Goal: Task Accomplishment & Management: Complete application form

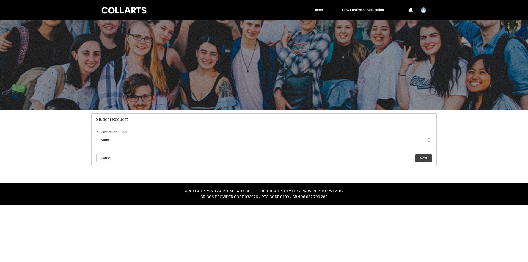
drag, startPoint x: 392, startPoint y: 74, endPoint x: 394, endPoint y: 71, distance: 3.4
click at [394, 71] on div at bounding box center [264, 65] width 528 height 90
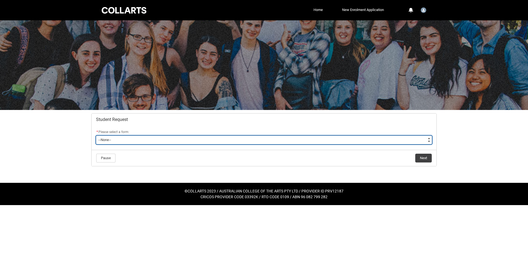
click at [424, 137] on select "--None-- Academic Transcript Application to Appeal Assignment Extension Change …" at bounding box center [264, 140] width 336 height 9
type lightning-select "Enrolment_Variation_Choice"
click at [96, 136] on select "--None-- Academic Transcript Application to Appeal Assignment Extension Change …" at bounding box center [264, 140] width 336 height 9
select select "Enrolment_Variation_Choice"
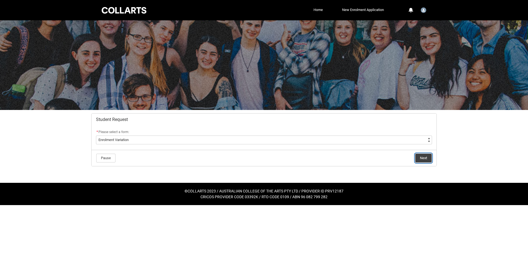
click at [425, 155] on button "Next" at bounding box center [424, 158] width 17 height 9
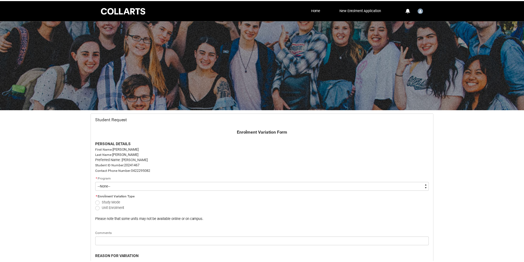
scroll to position [59, 0]
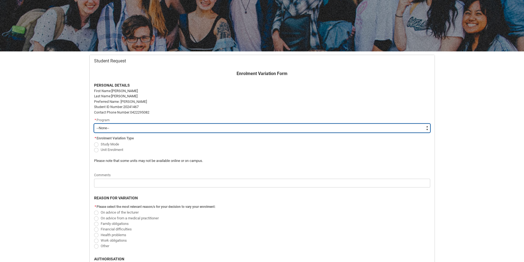
click at [406, 129] on select "--None-- Bachelor of 2D Animation" at bounding box center [262, 128] width 336 height 9
type lightning-select "recordPicklist_ProgramEnrollment.a0jOZ000000Nr3dYAC"
click at [94, 124] on select "--None-- Bachelor of 2D Animation" at bounding box center [262, 128] width 336 height 9
select select "recordPicklist_ProgramEnrollment.a0jOZ000000Nr3dYAC"
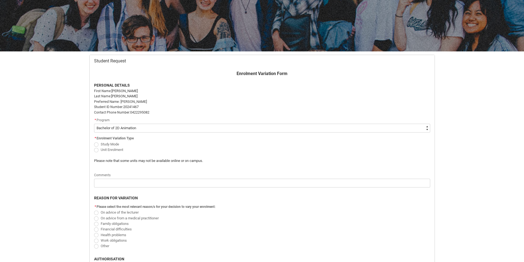
click at [95, 146] on span "Redu_Student_Request flow" at bounding box center [96, 145] width 4 height 4
click at [94, 141] on input "Study Mode" at bounding box center [94, 141] width 0 height 0
radio input "true"
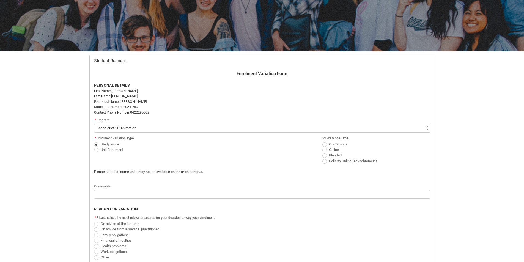
click at [95, 147] on span "Study Mode" at bounding box center [148, 144] width 108 height 6
click at [98, 151] on span "Redu_Student_Request flow" at bounding box center [96, 150] width 4 height 4
click at [94, 147] on input "Unit Enrolment" at bounding box center [94, 147] width 0 height 0
radio input "true"
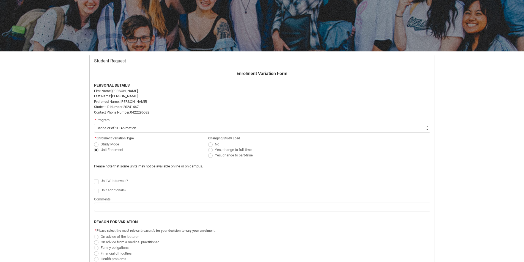
click at [211, 156] on span "Redu_Student_Request flow" at bounding box center [210, 156] width 4 height 4
click at [208, 153] on input "Yes, change to part-time" at bounding box center [208, 152] width 0 height 0
radio input "true"
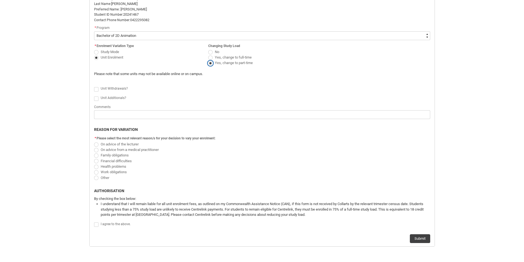
scroll to position [159, 0]
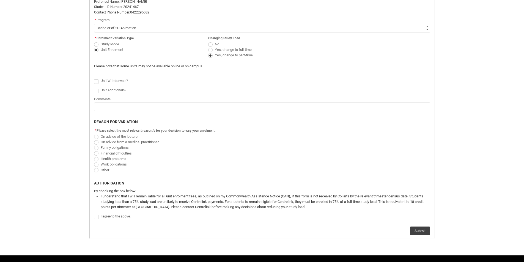
click at [97, 141] on span "Redu_Student_Request flow" at bounding box center [96, 142] width 4 height 4
click at [94, 139] on input "On advice from a medical practitioner" at bounding box center [94, 139] width 0 height 0
radio input "true"
click at [96, 136] on span "Redu_Student_Request flow" at bounding box center [96, 137] width 4 height 4
click at [94, 134] on input "On advice of the lecturer" at bounding box center [94, 133] width 0 height 0
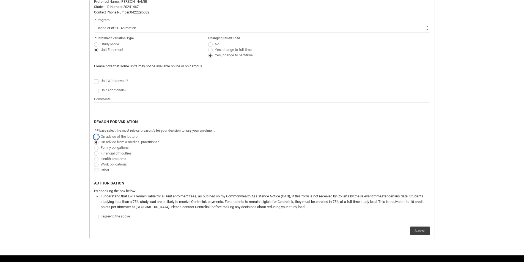
radio input "true"
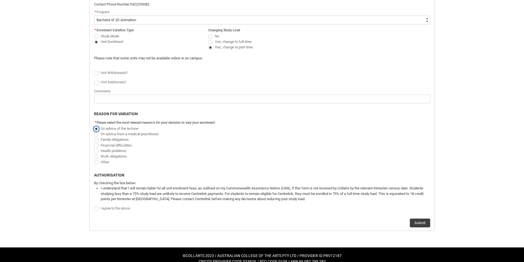
scroll to position [174, 0]
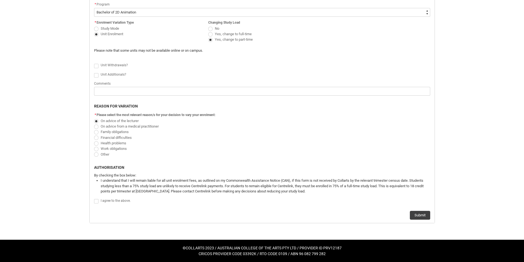
click at [98, 201] on span "Redu_Student_Request flow" at bounding box center [96, 201] width 4 height 4
click at [94, 199] on input "Redu_Student_Request flow" at bounding box center [94, 198] width 0 height 0
type lightning-input "true"
checkbox input "true"
click at [420, 215] on button "Submit" at bounding box center [420, 215] width 20 height 9
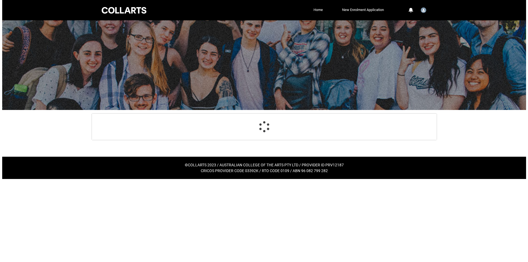
scroll to position [0, 0]
